Goal: Find specific page/section: Find specific page/section

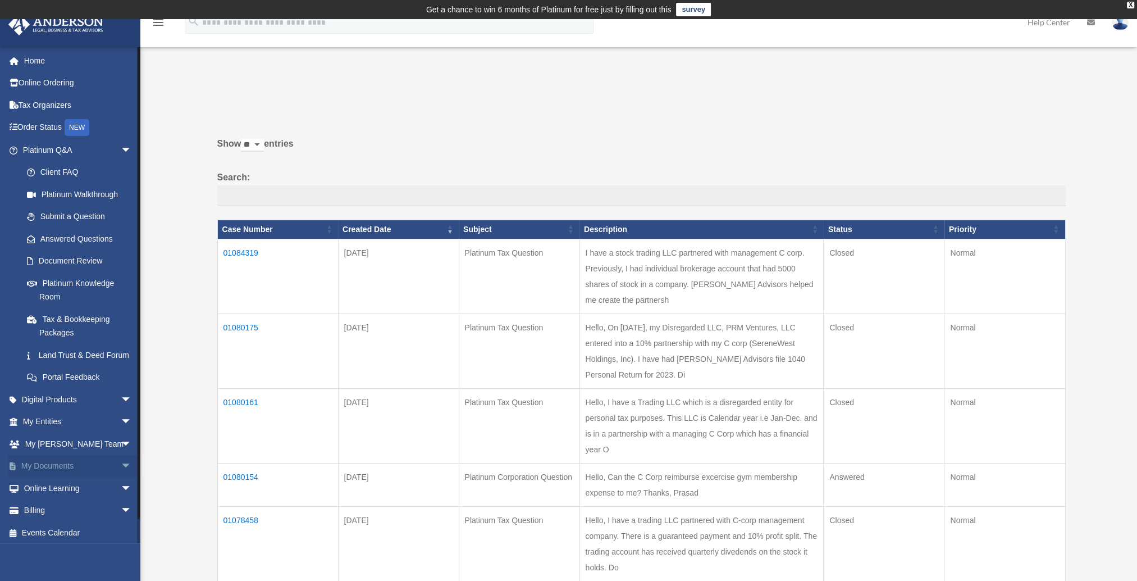
click at [121, 478] on span "arrow_drop_down" at bounding box center [132, 466] width 22 height 23
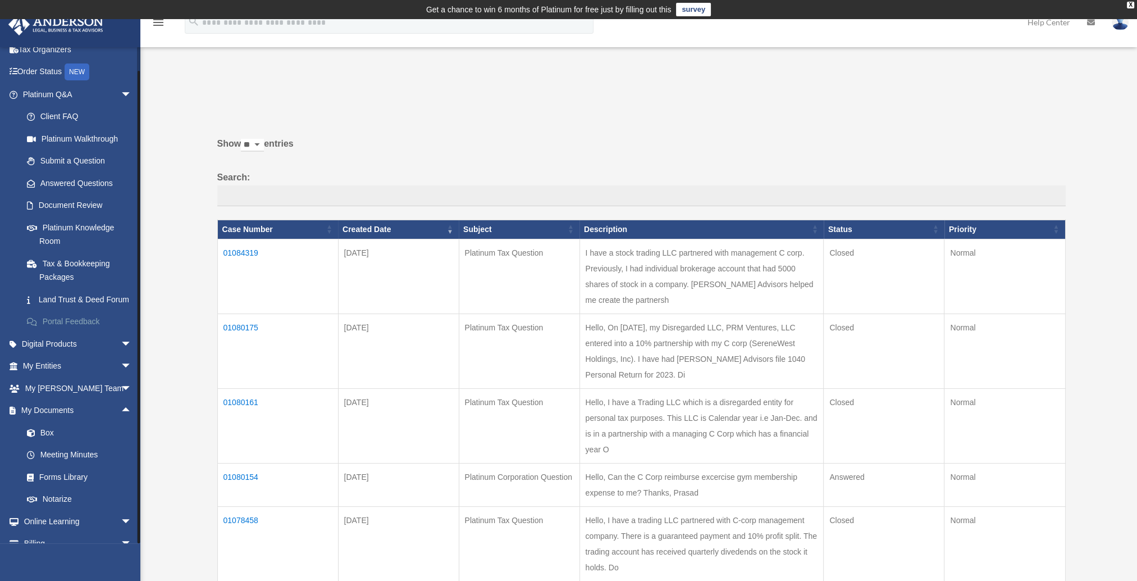
scroll to position [106, 0]
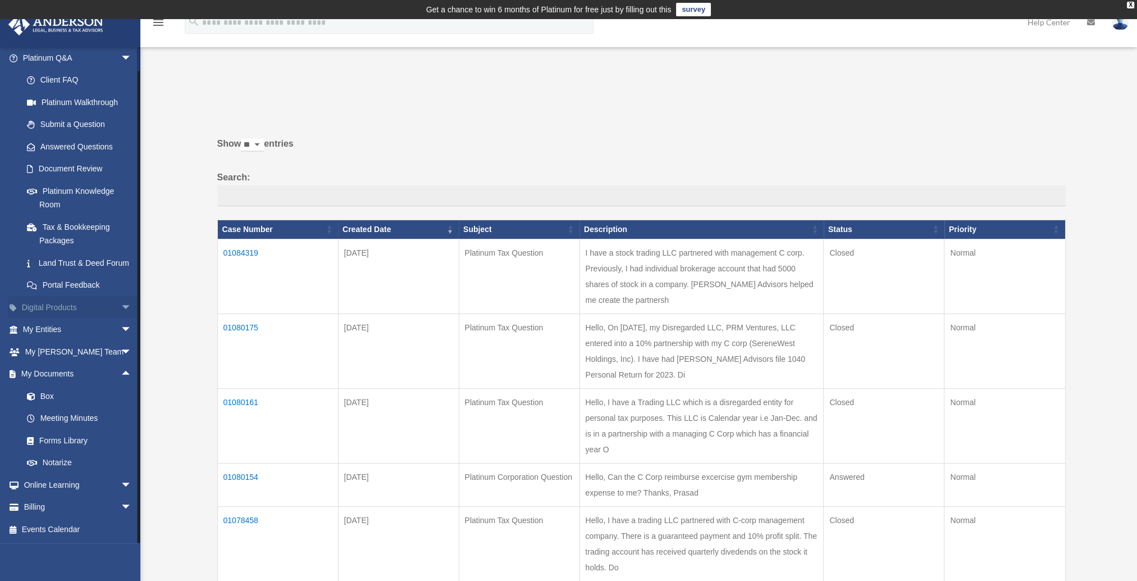
click at [121, 308] on span "arrow_drop_down" at bounding box center [132, 307] width 22 height 23
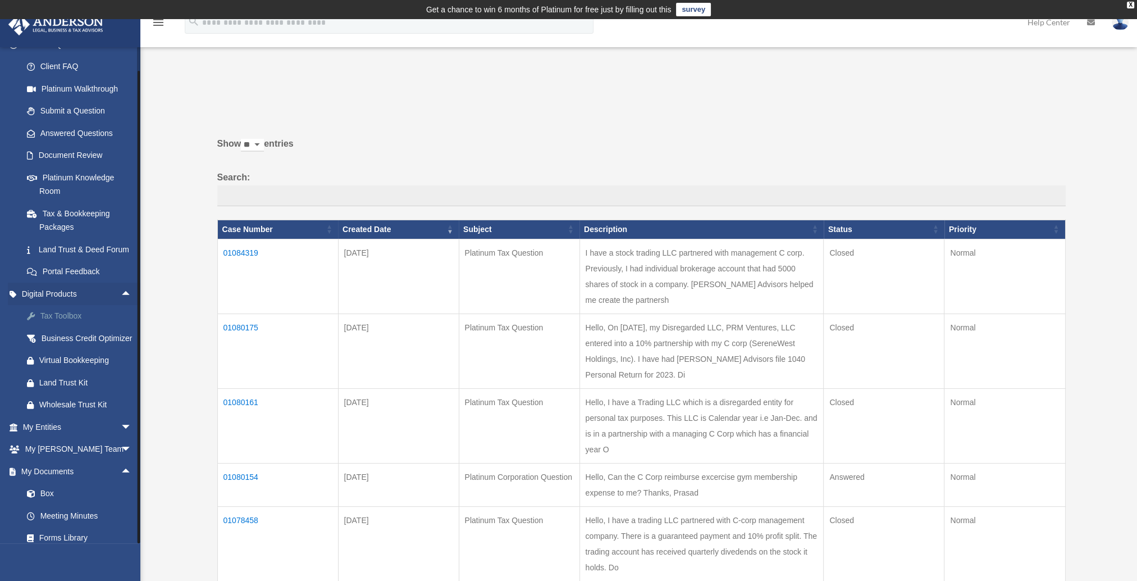
click at [52, 323] on div "Tax Toolbox" at bounding box center [86, 316] width 95 height 14
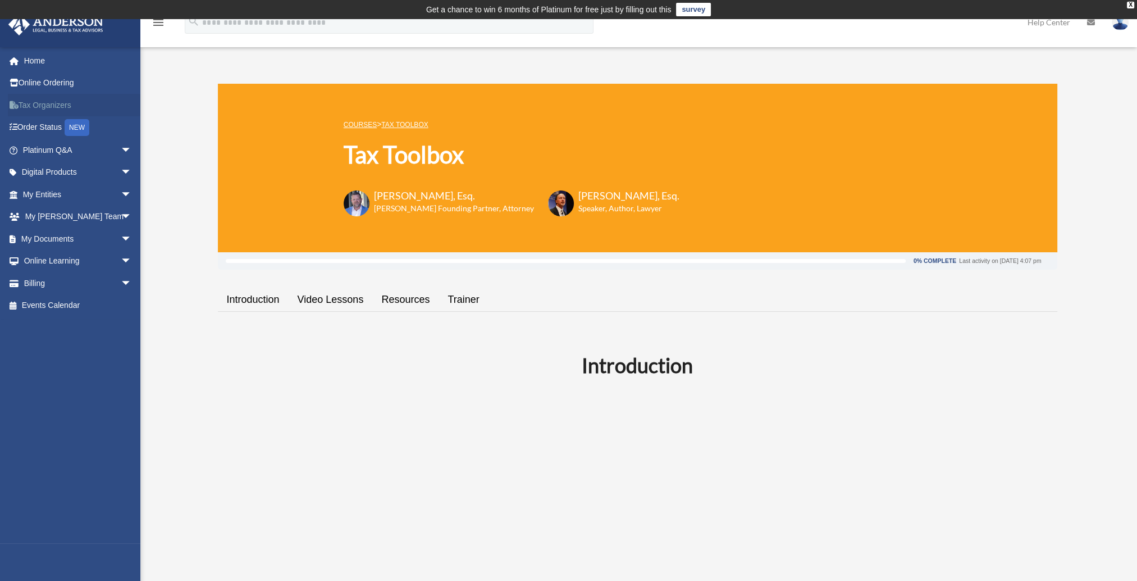
click at [44, 107] on link "Tax Organizers" at bounding box center [78, 105] width 141 height 22
